Goal: Obtain resource: Download file/media

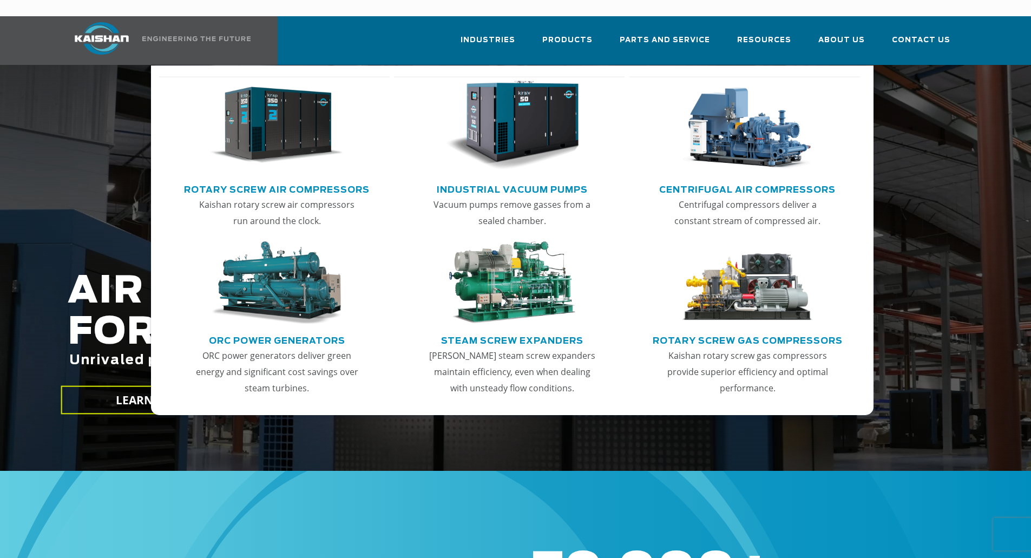
click at [299, 116] on img "Main menu" at bounding box center [276, 126] width 133 height 90
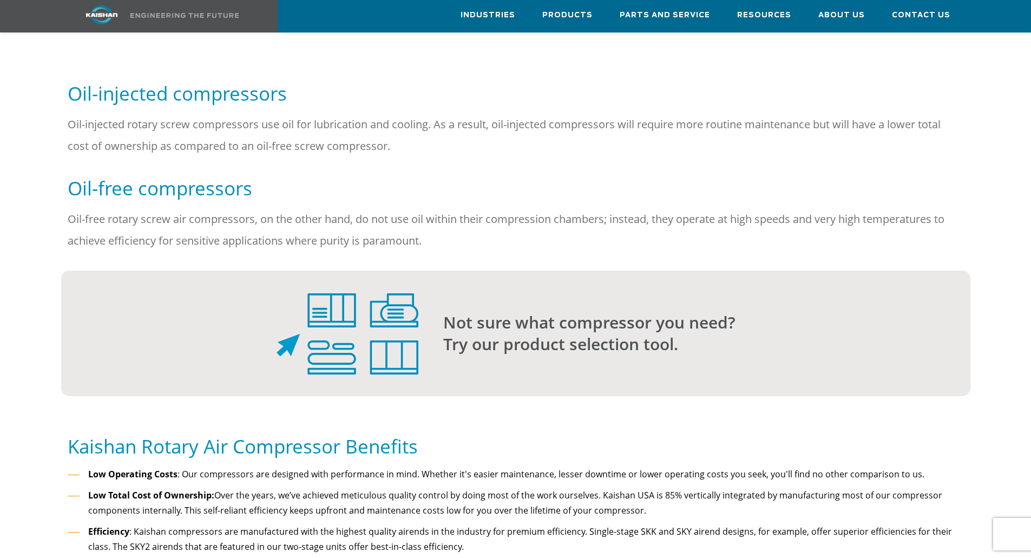
scroll to position [379, 0]
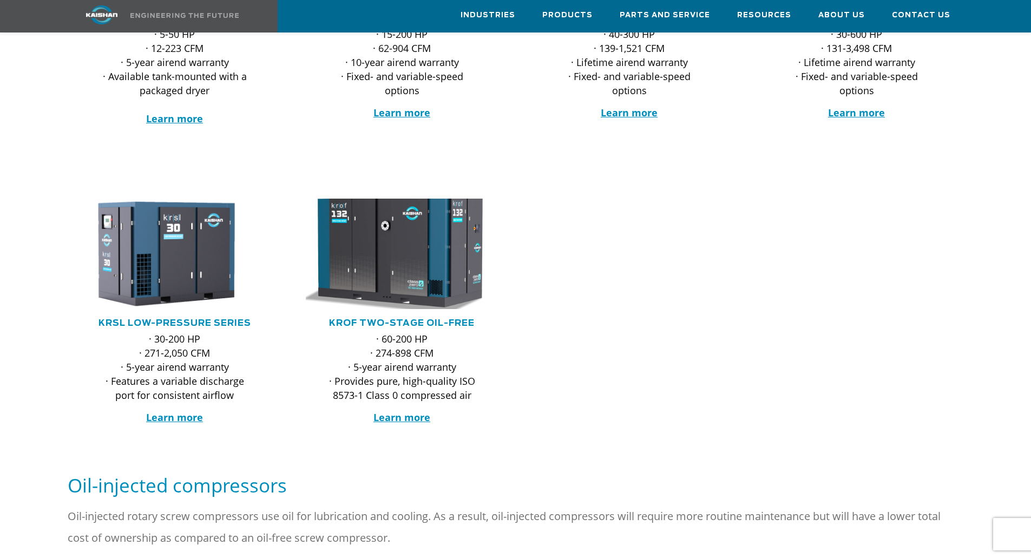
click at [381, 259] on img at bounding box center [394, 253] width 212 height 121
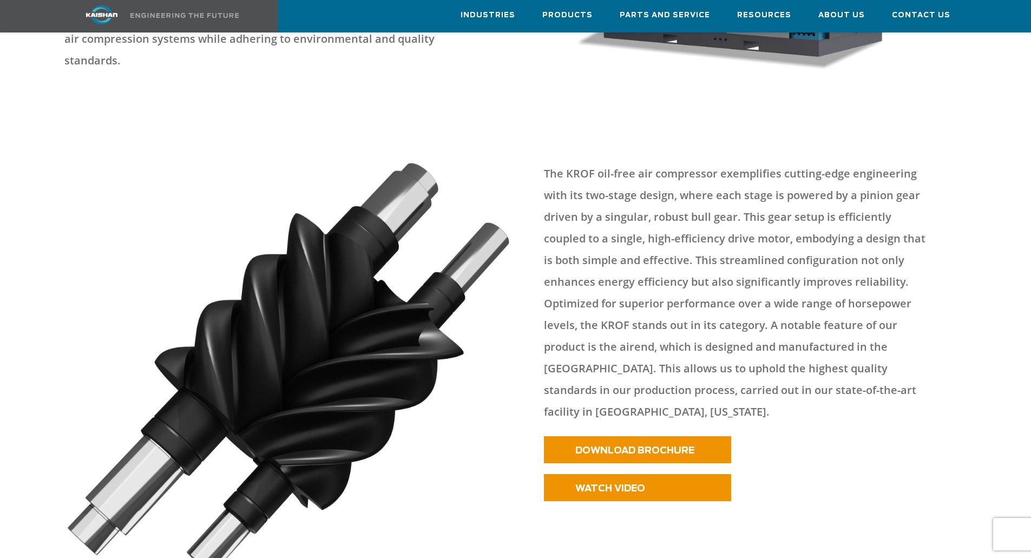
scroll to position [433, 0]
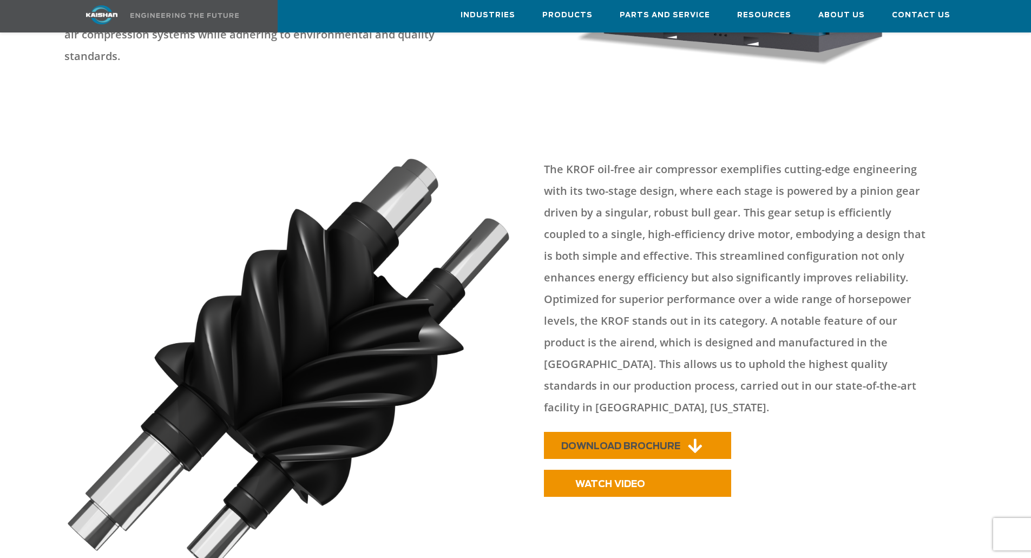
click at [677, 442] on span "DOWNLOAD BROCHURE" at bounding box center [620, 446] width 119 height 9
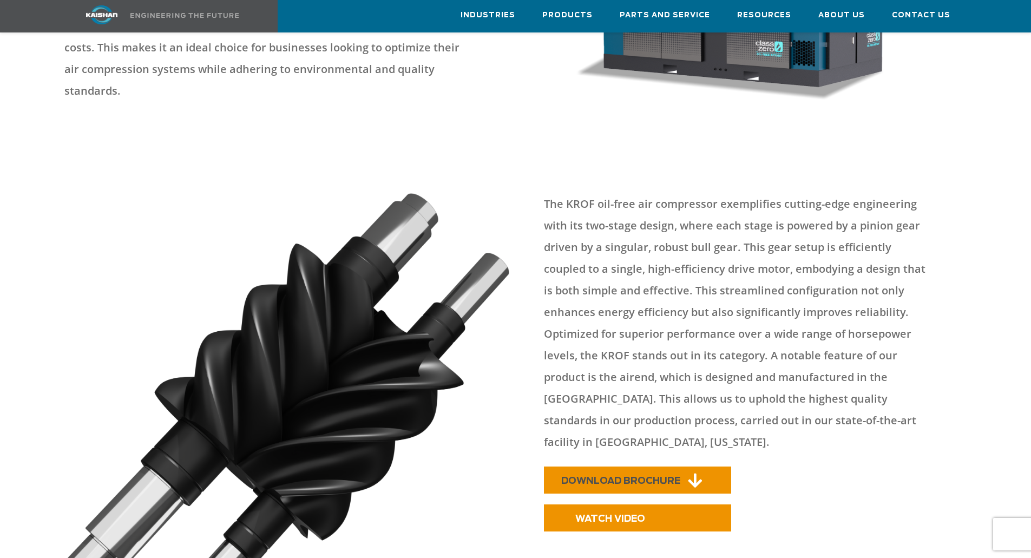
scroll to position [379, 0]
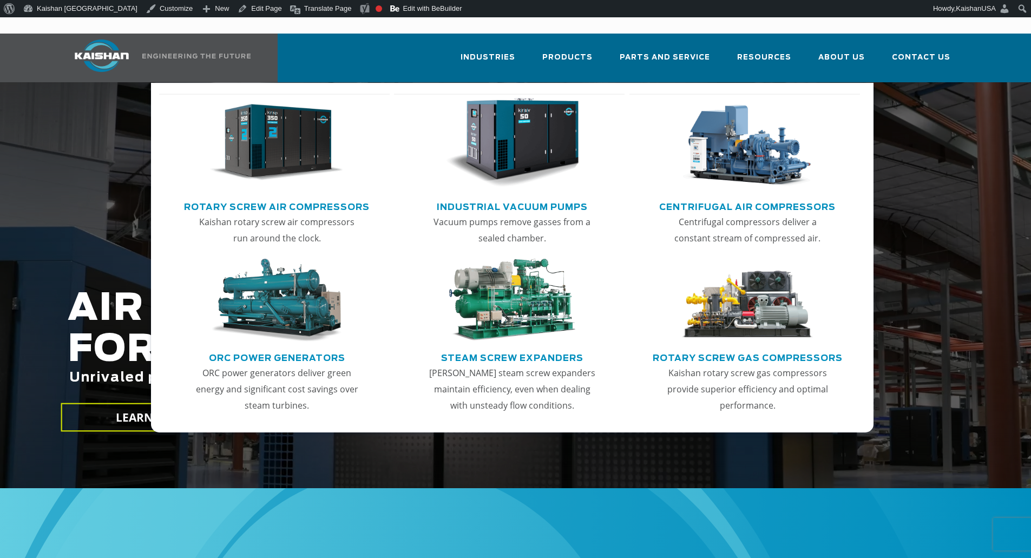
click at [258, 141] on img "Main menu" at bounding box center [276, 143] width 133 height 90
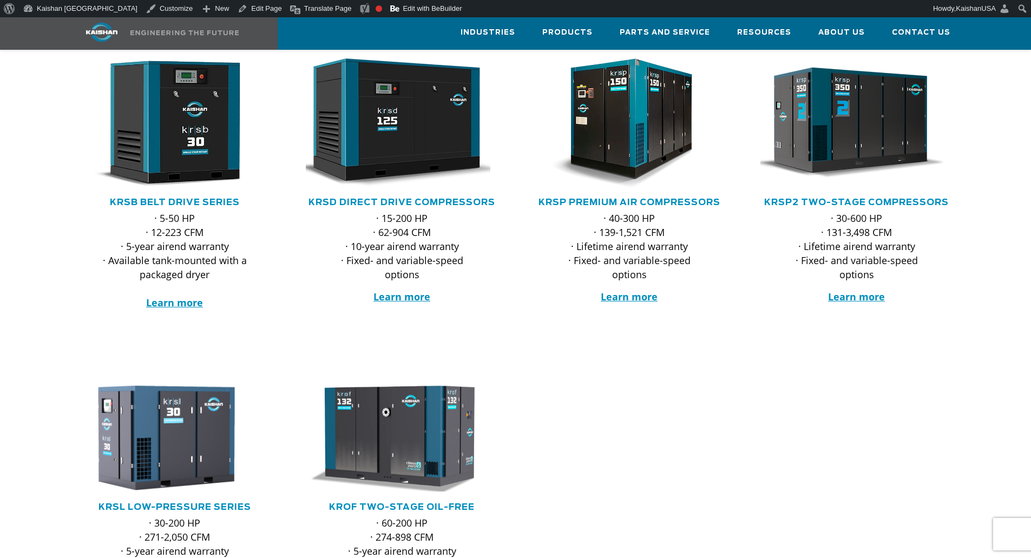
scroll to position [216, 0]
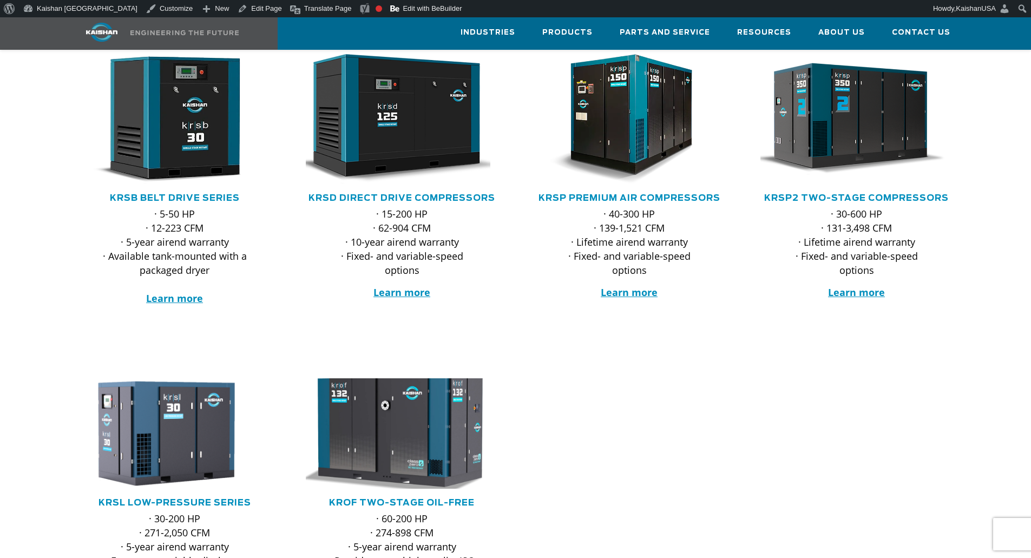
click at [452, 416] on img at bounding box center [394, 433] width 212 height 121
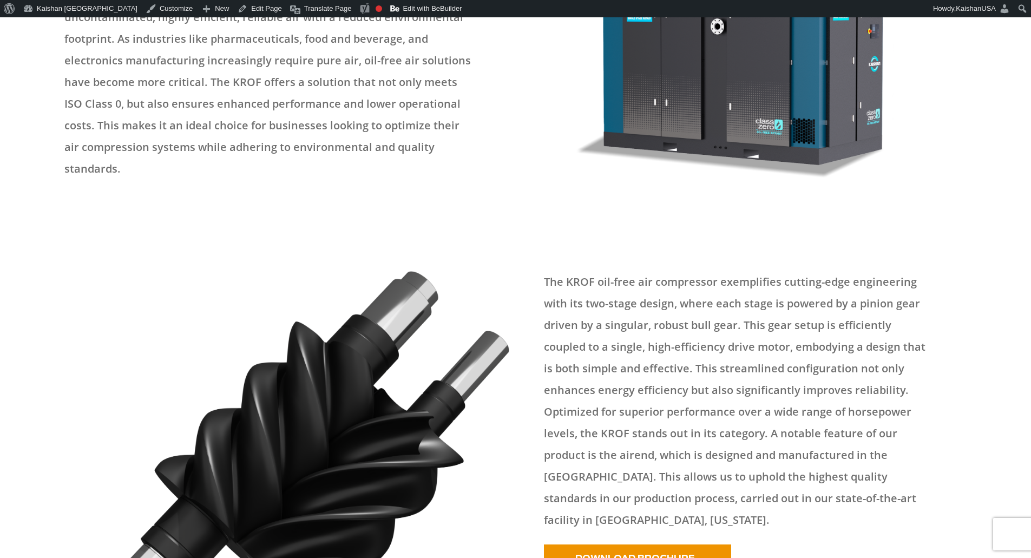
scroll to position [703, 0]
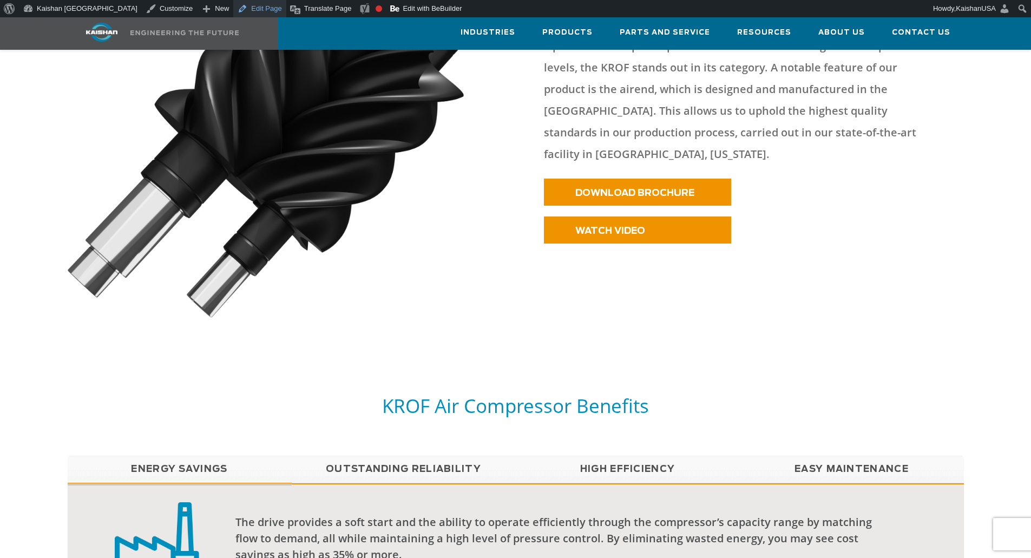
click at [233, 9] on link "Edit Page" at bounding box center [259, 8] width 52 height 17
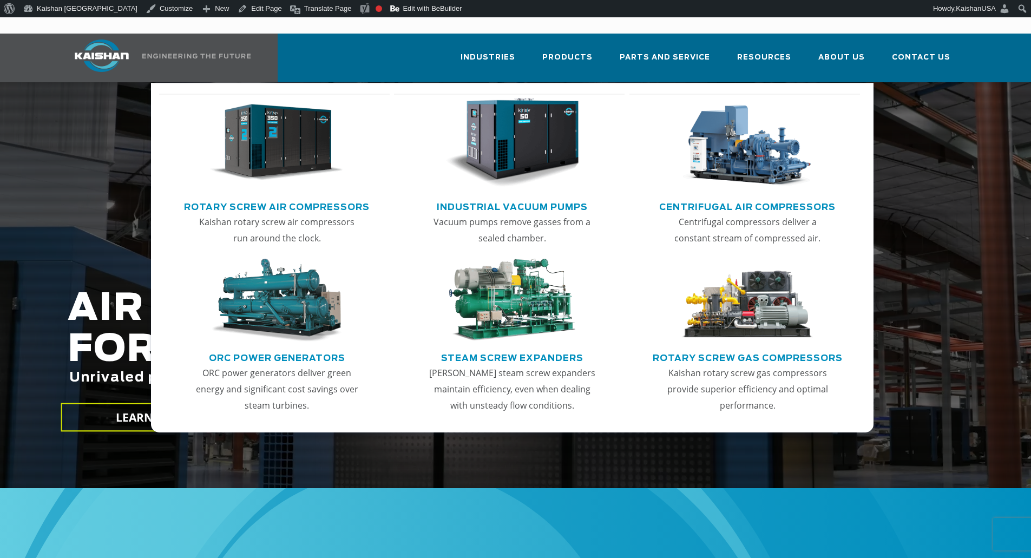
click at [288, 142] on img "Main menu" at bounding box center [276, 143] width 133 height 90
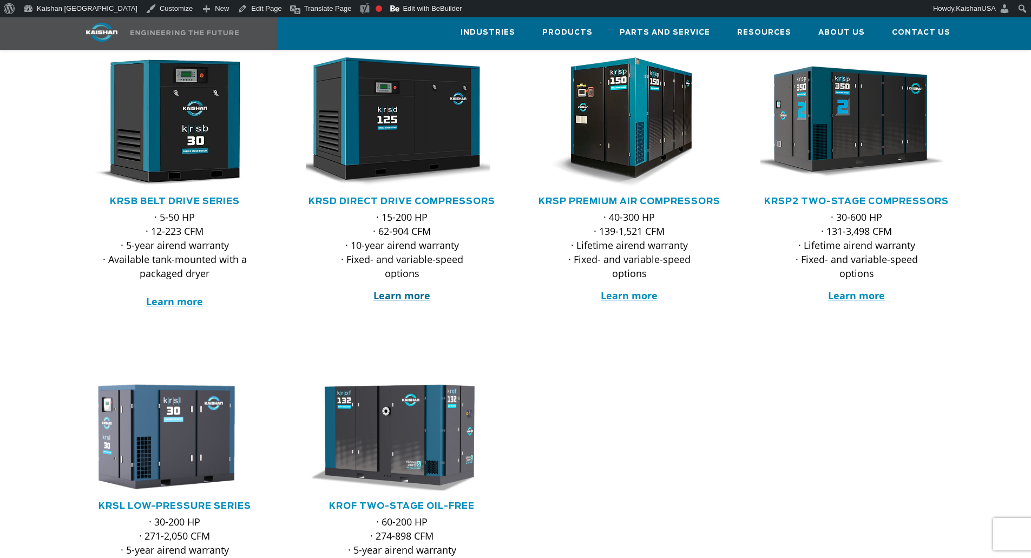
scroll to position [216, 0]
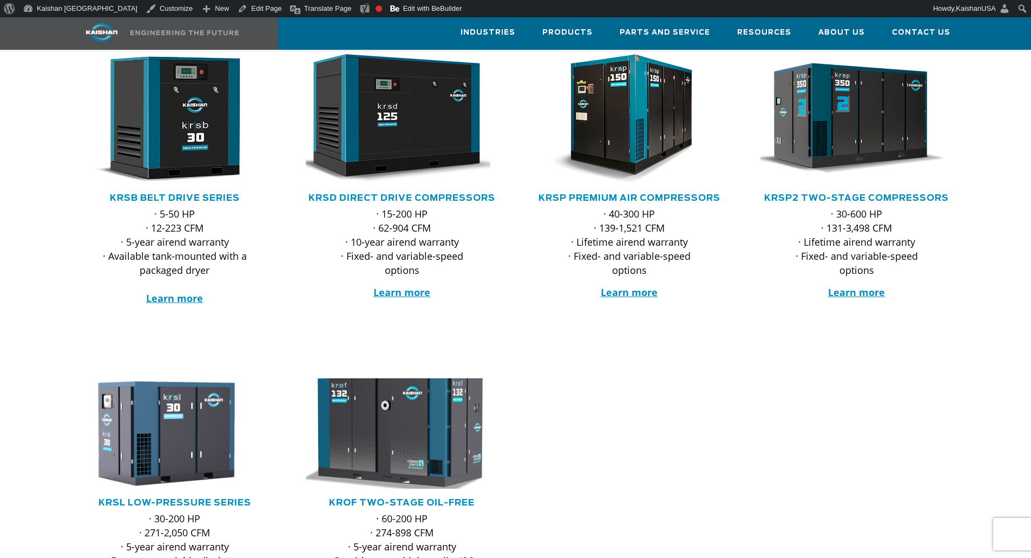
click at [407, 379] on img at bounding box center [394, 433] width 212 height 121
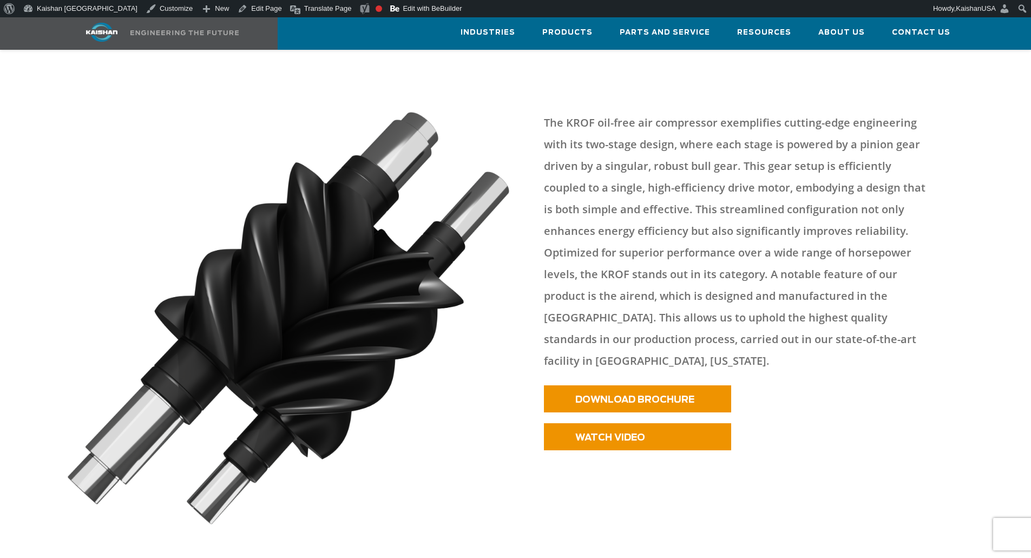
scroll to position [487, 0]
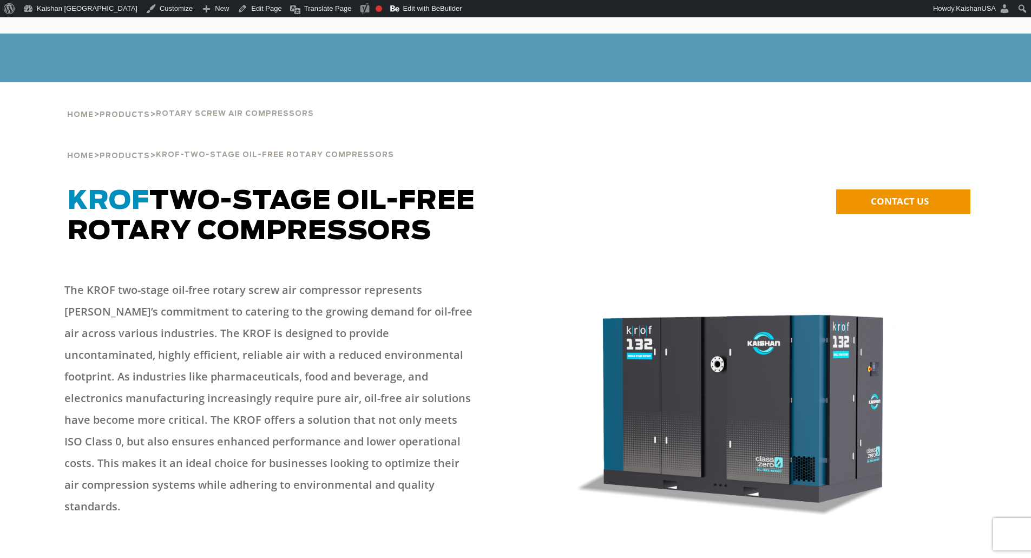
scroll to position [487, 0]
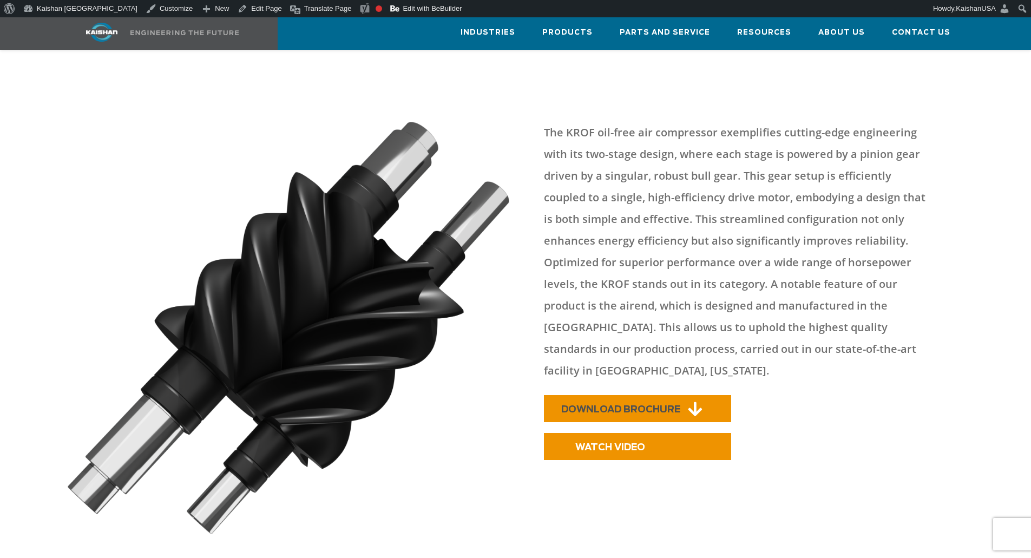
click at [655, 405] on span "DOWNLOAD BROCHURE" at bounding box center [620, 409] width 119 height 9
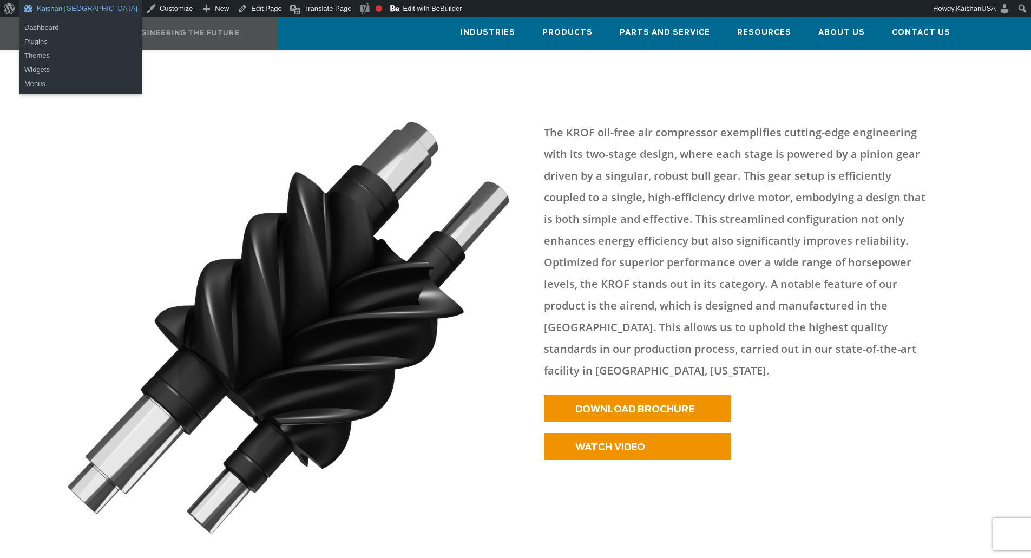
click at [49, 6] on link "Kaishan [GEOGRAPHIC_DATA]" at bounding box center [80, 8] width 123 height 17
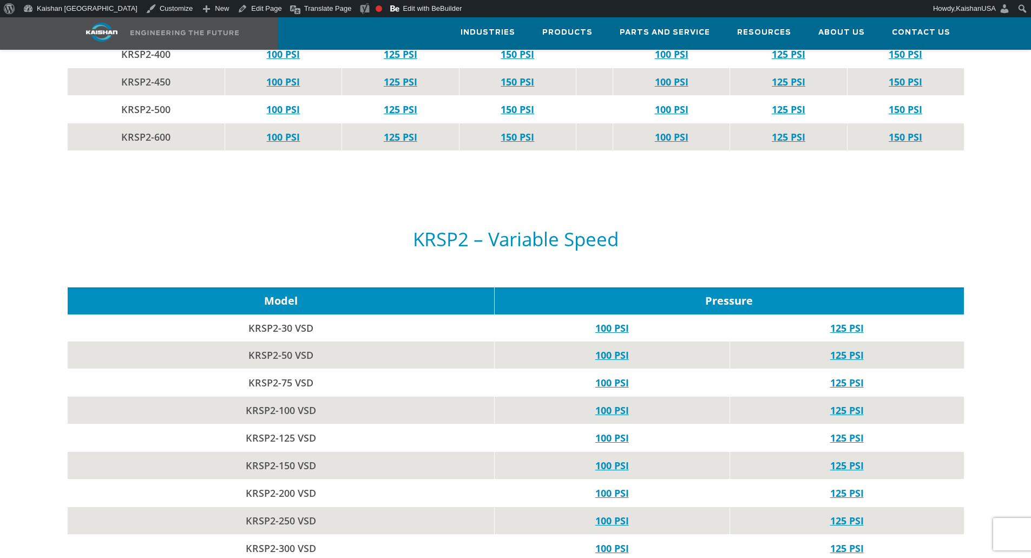
scroll to position [3896, 0]
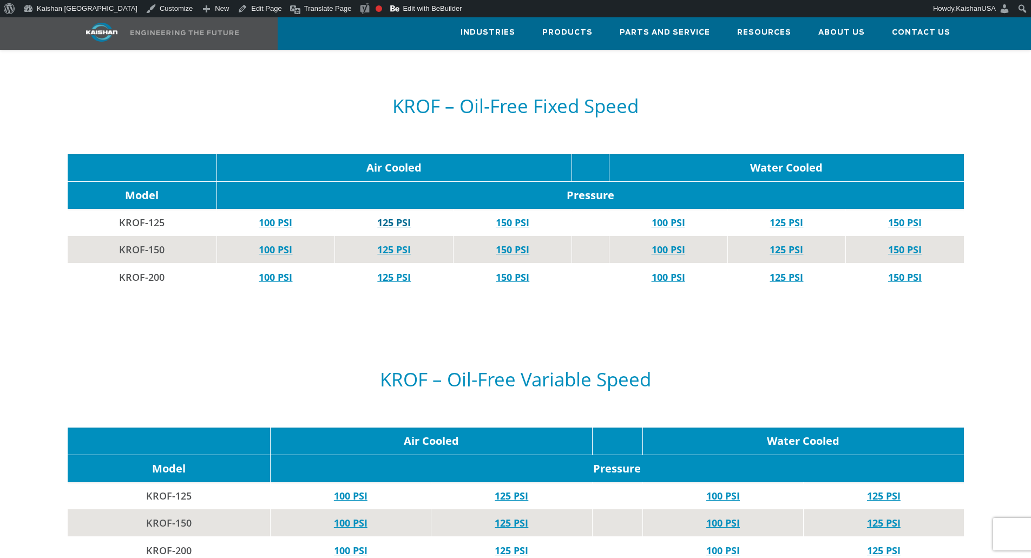
click at [403, 216] on link "125 PSI" at bounding box center [394, 222] width 34 height 13
